Goal: Find specific page/section: Find specific page/section

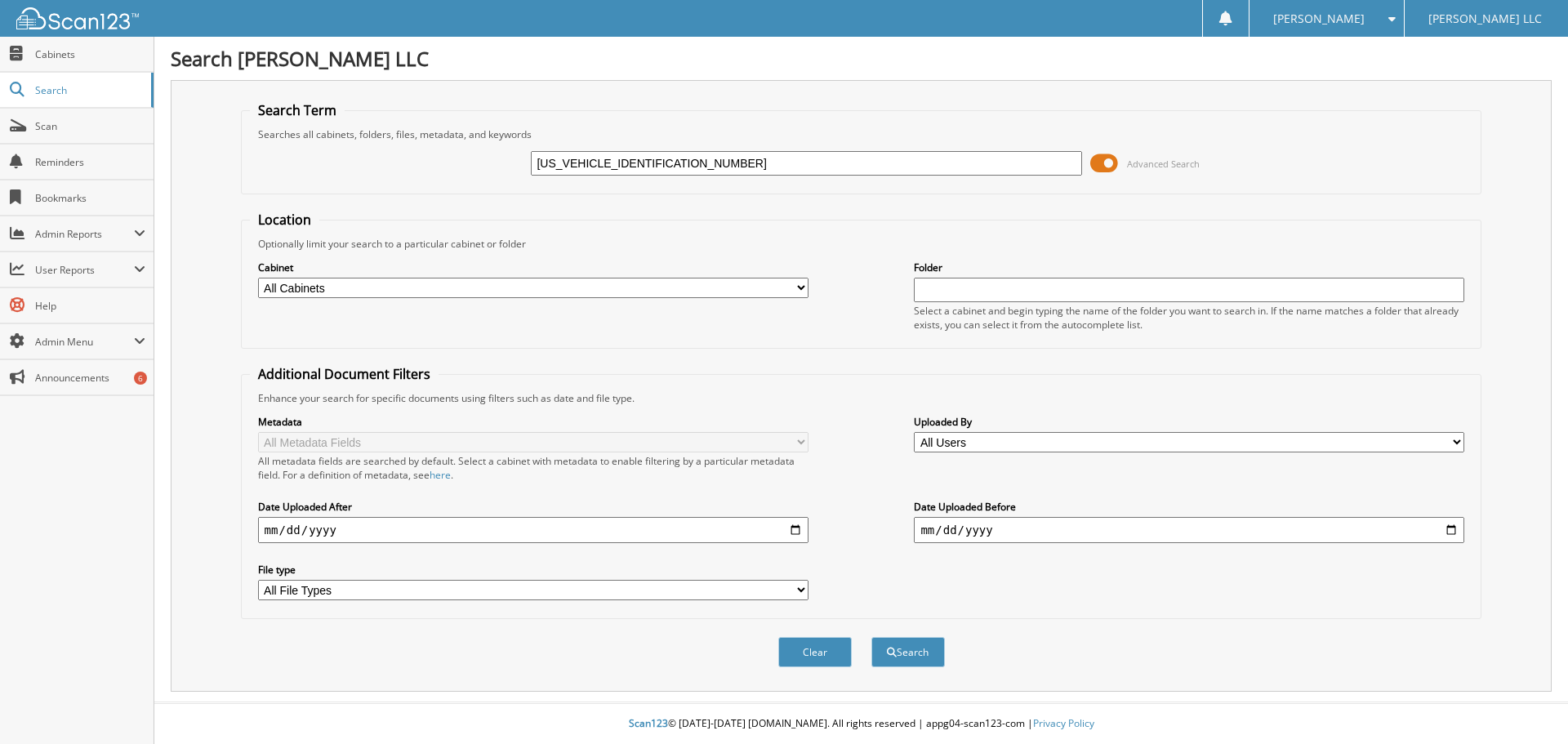
drag, startPoint x: 600, startPoint y: 161, endPoint x: 395, endPoint y: 192, distance: 207.3
click at [501, 174] on div "[US_VEHICLE_IDENTIFICATION_NUMBER] Advanced Search" at bounding box center [861, 164] width 1223 height 44
type input "SWG18549"
click at [872, 637] on button "Search" at bounding box center [908, 652] width 73 height 31
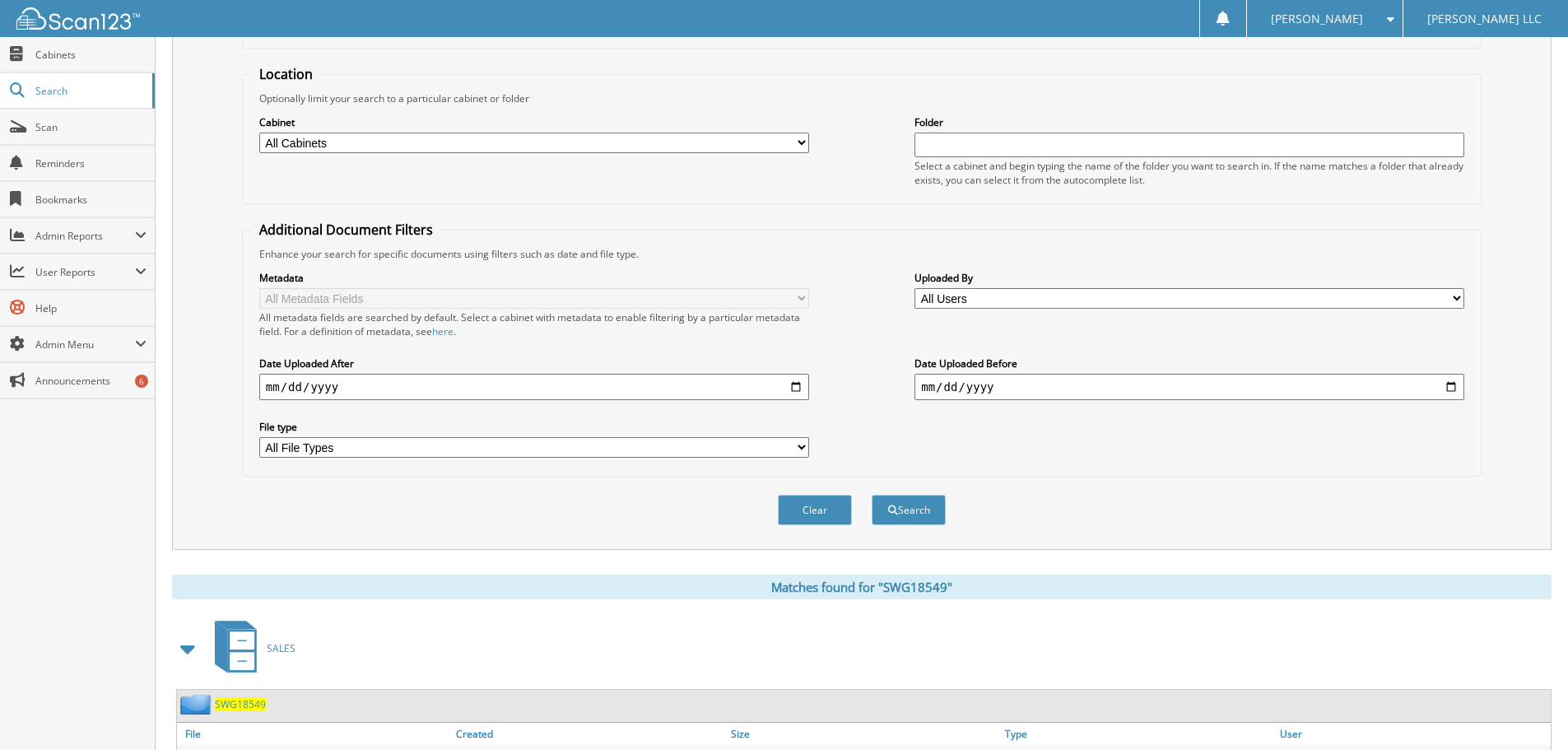
scroll to position [234, 0]
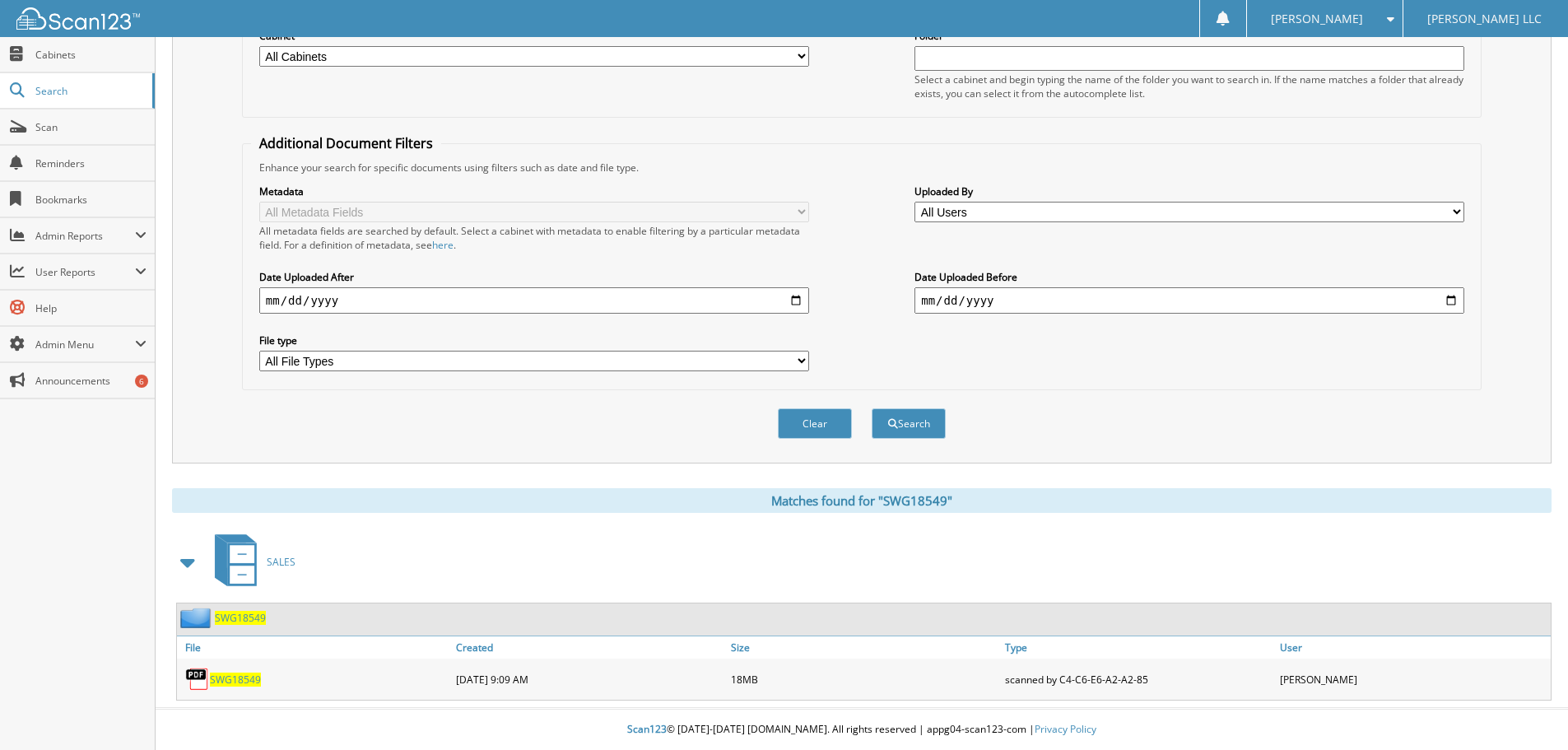
click at [241, 677] on span "SWG18549" at bounding box center [235, 679] width 51 height 14
